Goal: Find contact information: Find contact information

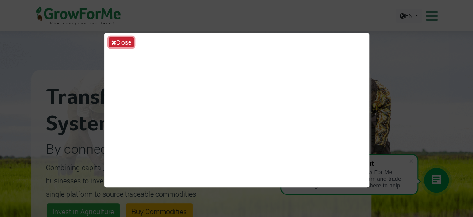
click at [116, 43] on button "Close" at bounding box center [121, 42] width 25 height 10
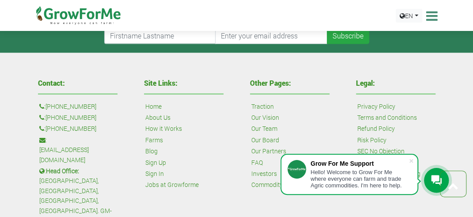
scroll to position [2031, 0]
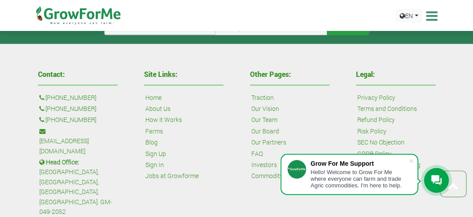
drag, startPoint x: 101, startPoint y: 115, endPoint x: 61, endPoint y: 122, distance: 40.8
click at [61, 122] on p ": [PHONE_NUMBER]" at bounding box center [77, 120] width 77 height 10
copy link "24 243 6884"
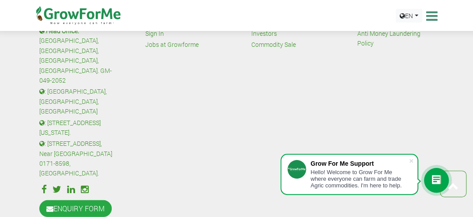
scroll to position [2177, 0]
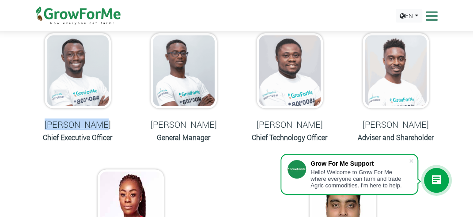
drag, startPoint x: 50, startPoint y: 125, endPoint x: 114, endPoint y: 126, distance: 63.6
click at [114, 126] on h5 "Nana Prempeh" at bounding box center [78, 124] width 84 height 11
copy h5 "Nana Prempeh"
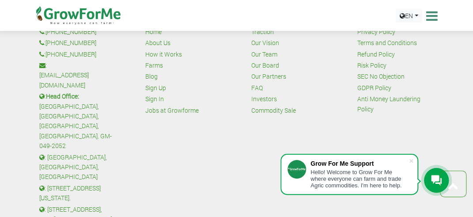
scroll to position [949, 0]
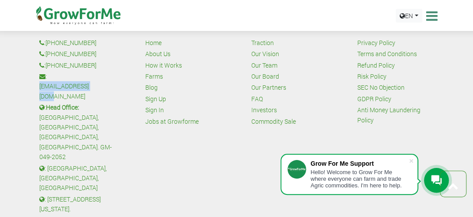
drag, startPoint x: 118, startPoint y: 86, endPoint x: 50, endPoint y: 87, distance: 67.2
click at [50, 87] on div "Contact: : +1 38 532 73478 : +447868813772 : +233 24 243 6884 : sales@growforme…" at bounding box center [77, 155] width 93 height 288
copy link "[EMAIL_ADDRESS][DOMAIN_NAME]"
